Goal: Task Accomplishment & Management: Use online tool/utility

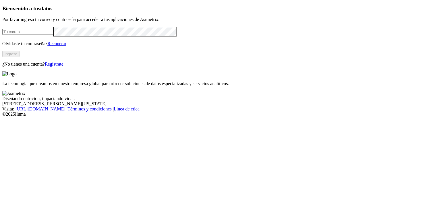
type input "[PERSON_NAME][EMAIL_ADDRESS][PERSON_NAME][DOMAIN_NAME]"
click at [10, 67] on div "Bienvenido a tus datos Por favor ingresa tu correo y contraseña para acceder a …" at bounding box center [220, 35] width 437 height 61
click at [232, 76] on div "La tecnología que creamos en nuestra empresa global para ofrecer soluciones de …" at bounding box center [220, 78] width 437 height 15
click at [20, 57] on button "Ingresa" at bounding box center [10, 54] width 17 height 6
